Goal: Task Accomplishment & Management: Complete application form

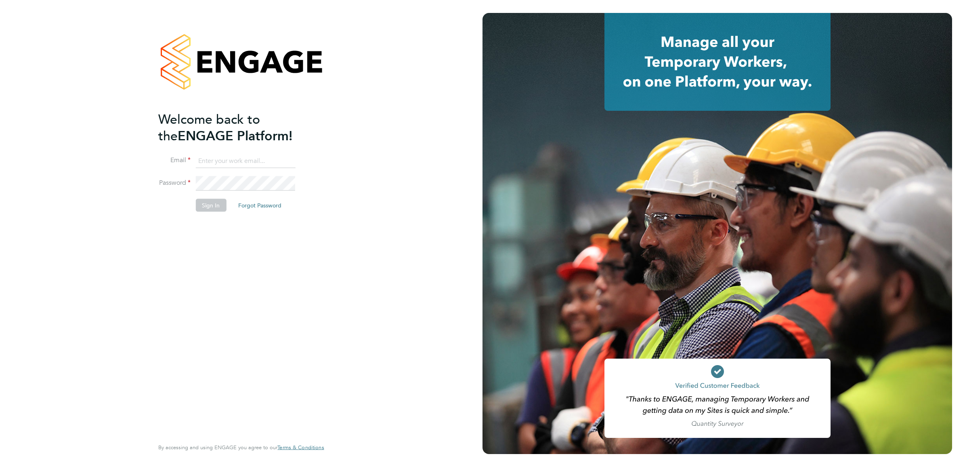
type input "[PERSON_NAME][EMAIL_ADDRESS][PERSON_NAME][DOMAIN_NAME]"
click at [292, 240] on div "Welcome back to the ENGAGE Platform! Email [PERSON_NAME][EMAIL_ADDRESS][PERSON_…" at bounding box center [237, 274] width 158 height 326
click at [217, 200] on button "Sign In" at bounding box center [211, 205] width 31 height 13
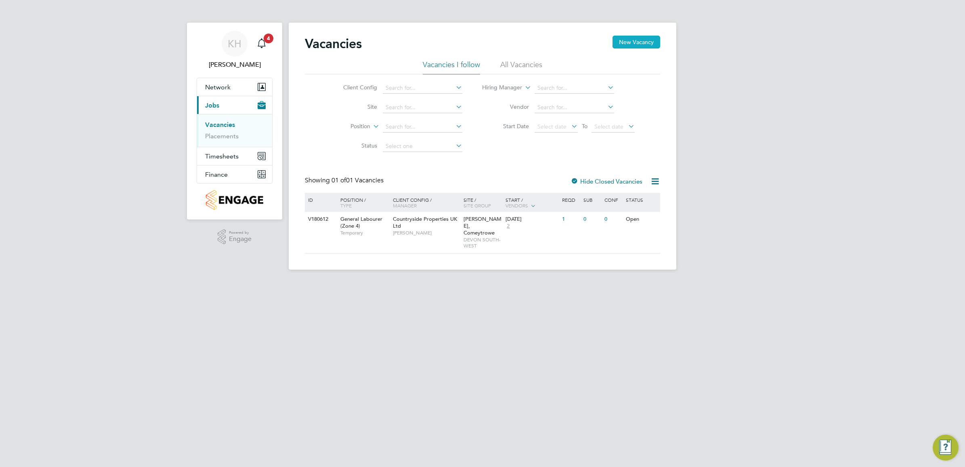
click at [632, 47] on button "New Vacancy" at bounding box center [637, 42] width 48 height 13
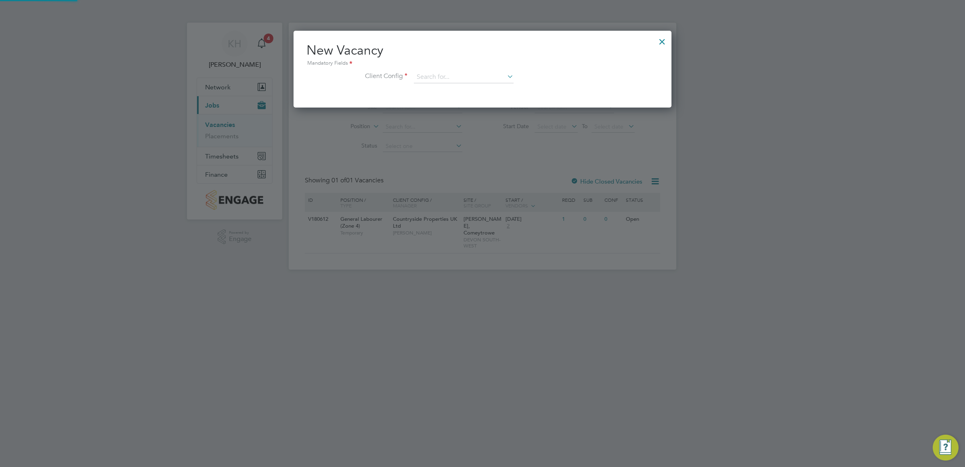
scroll to position [77, 378]
click at [477, 73] on input at bounding box center [464, 77] width 100 height 12
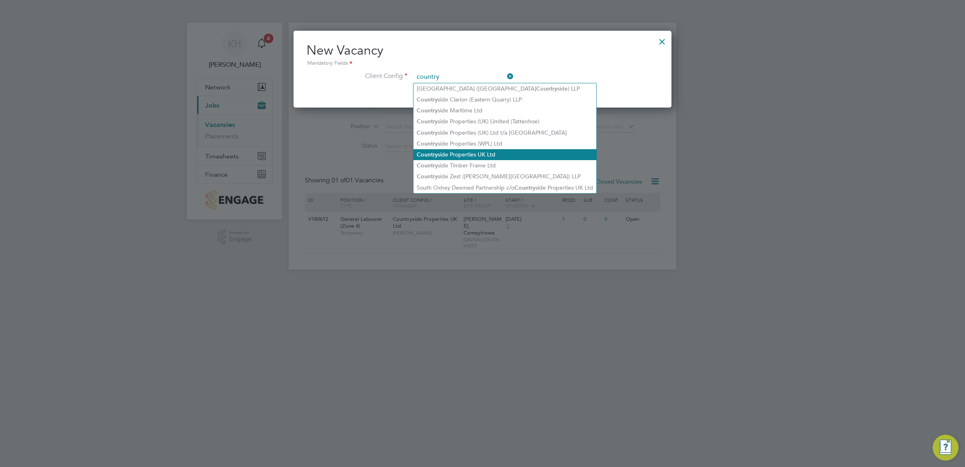
click at [499, 156] on li "Country side Properties UK Ltd" at bounding box center [505, 154] width 183 height 11
type input "Countryside Properties UK Ltd"
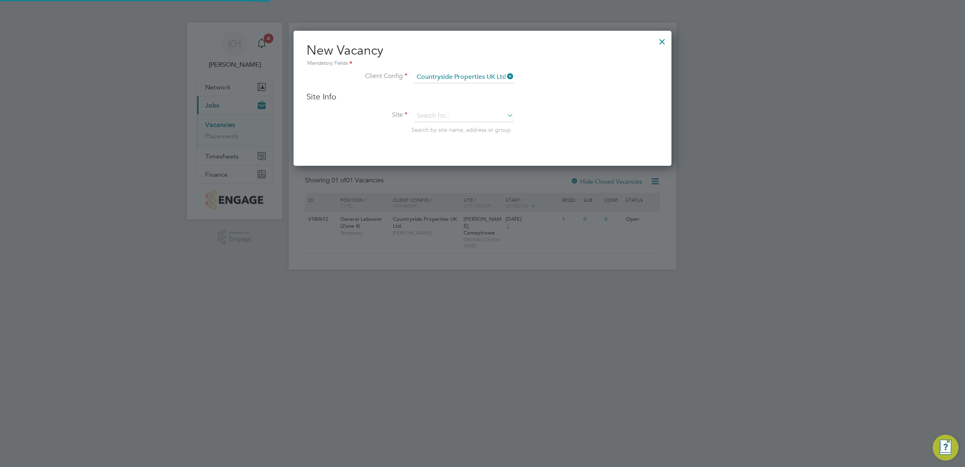
scroll to position [136, 378]
click at [448, 118] on input at bounding box center [464, 116] width 100 height 12
click at [451, 125] on li "Bovis Westco, Comey trowe" at bounding box center [464, 127] width 101 height 11
type input "Bovis Westco, Comeytrowe"
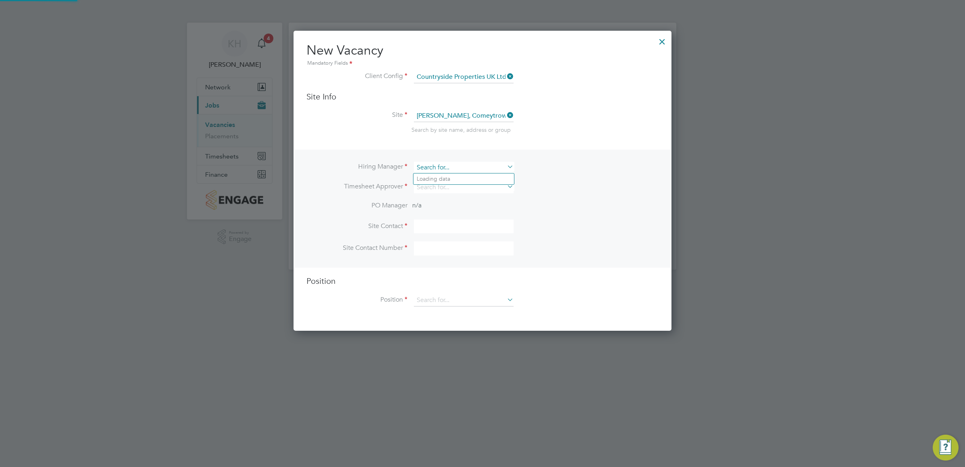
scroll to position [4, 4]
click at [471, 169] on input at bounding box center [464, 168] width 100 height 12
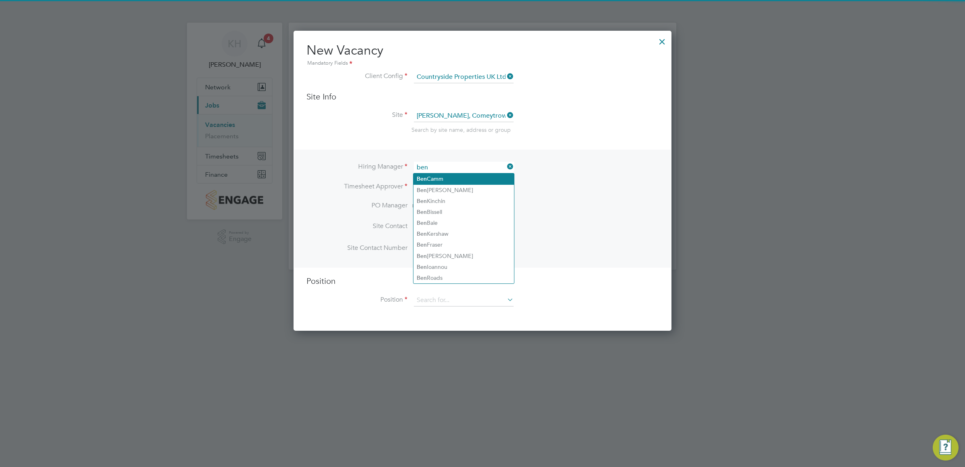
click at [465, 183] on li "Ben Camm" at bounding box center [464, 178] width 101 height 11
type input "Ben Camm"
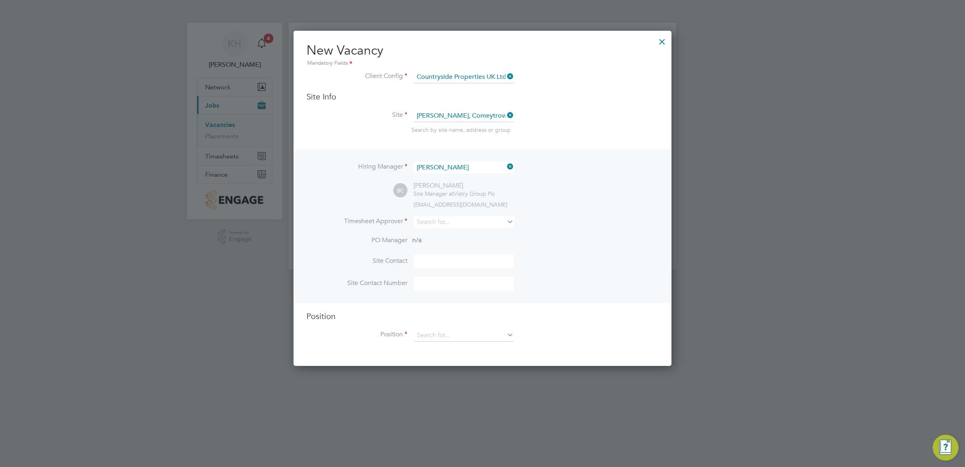
scroll to position [336, 378]
click at [426, 223] on input at bounding box center [464, 222] width 100 height 12
click at [663, 41] on div at bounding box center [662, 39] width 15 height 15
